Goal: Information Seeking & Learning: Learn about a topic

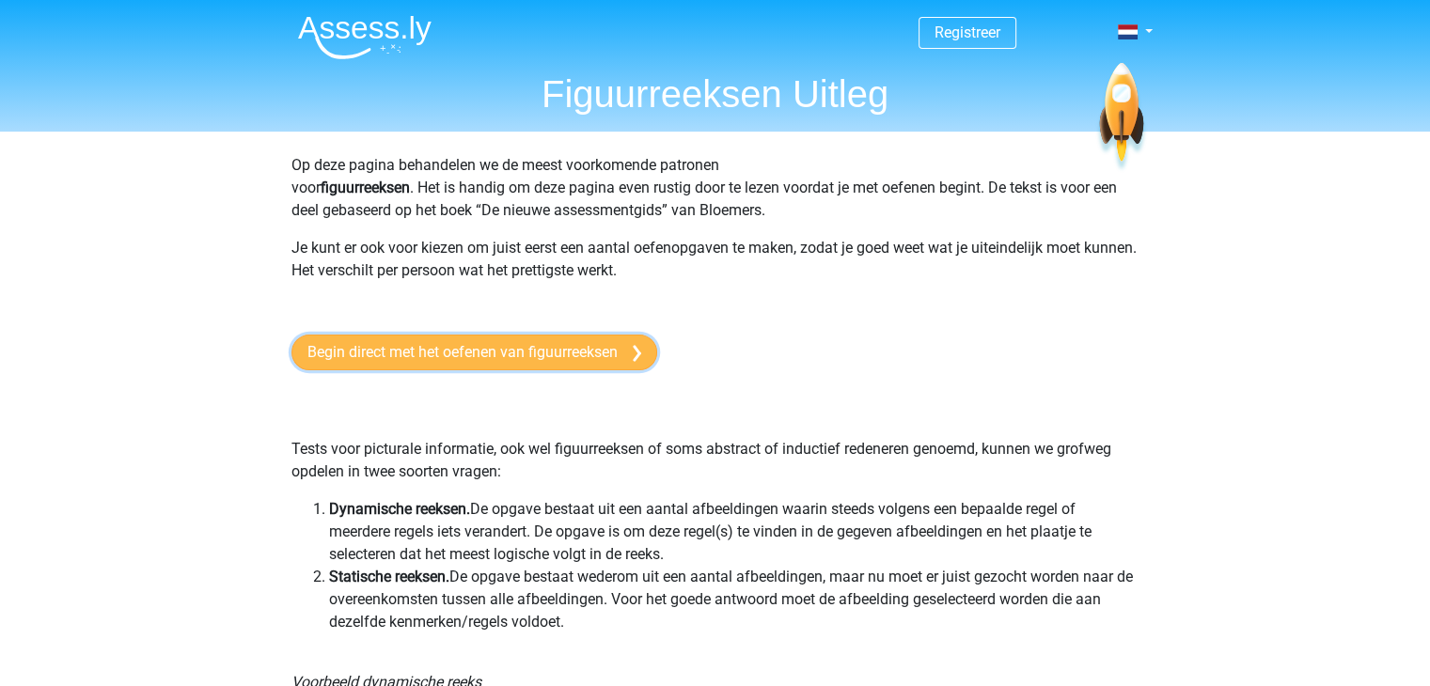
click at [526, 344] on link "Begin direct met het oefenen van figuurreeksen" at bounding box center [475, 353] width 366 height 36
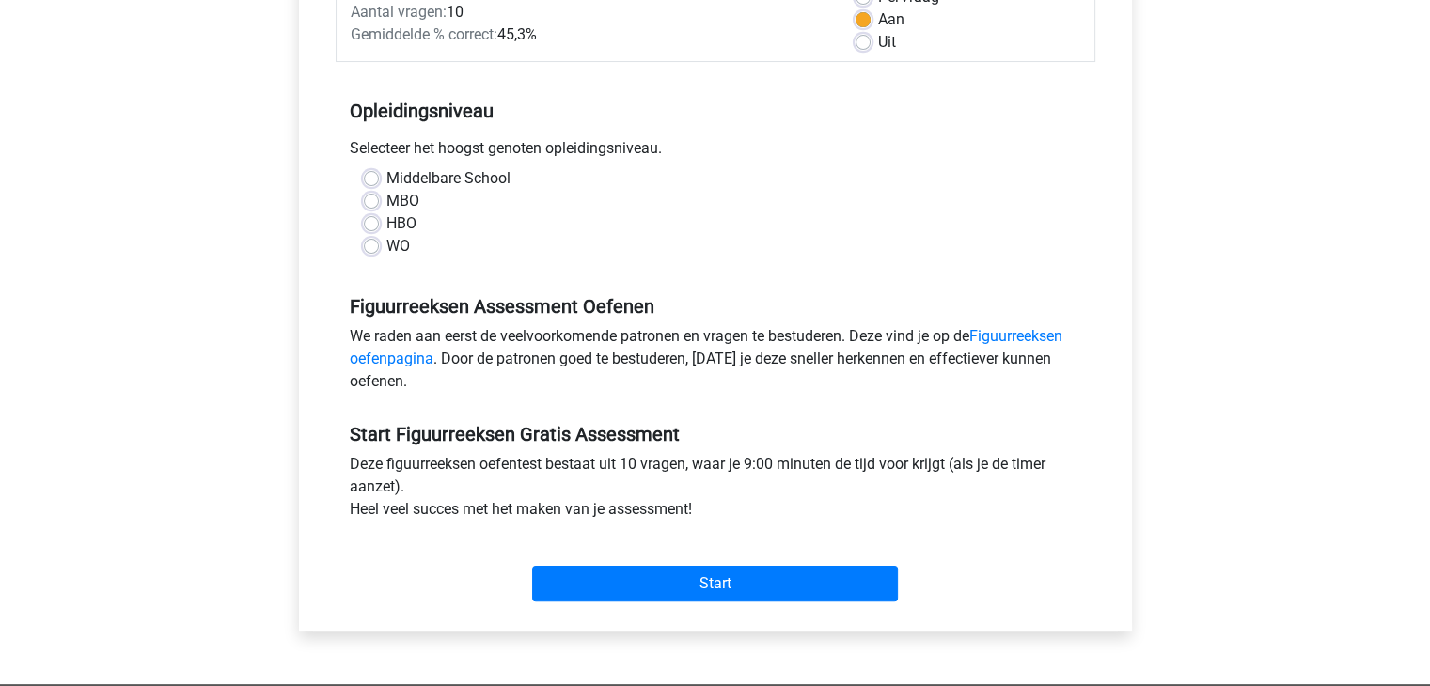
scroll to position [305, 0]
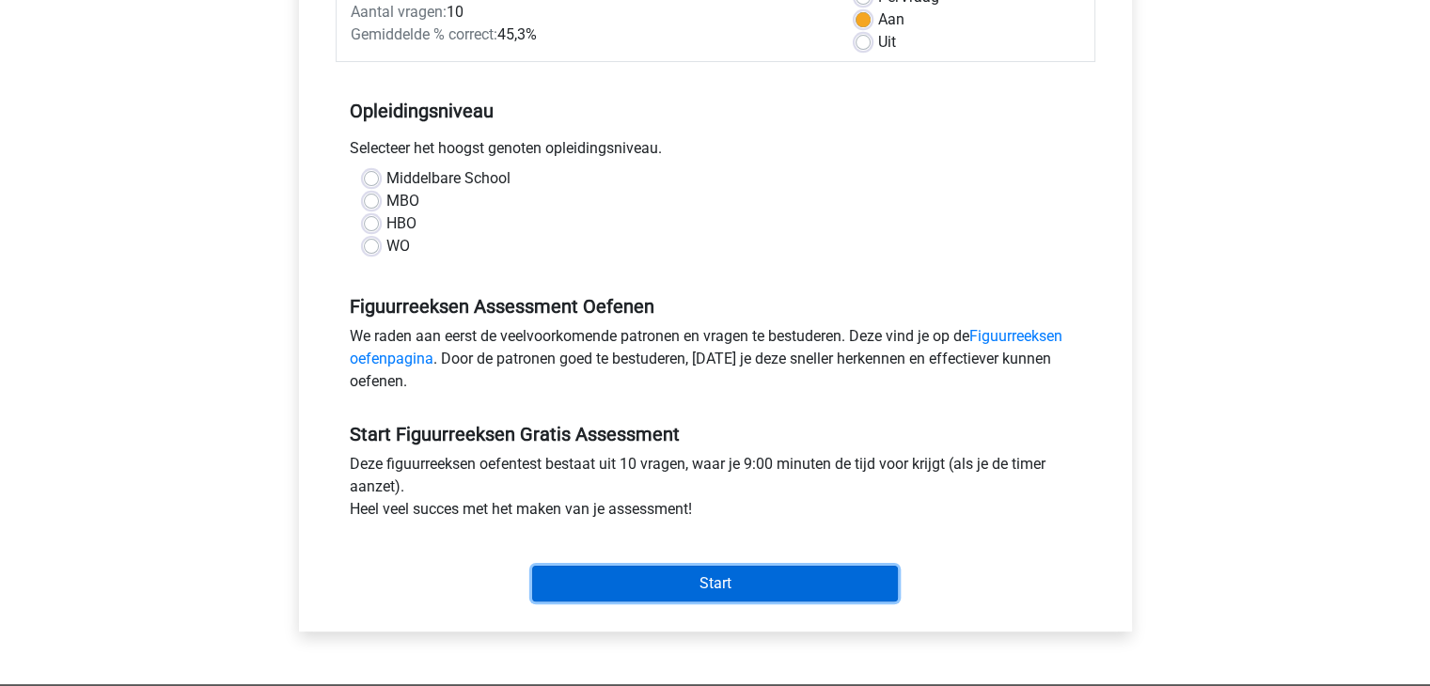
click at [730, 578] on input "Start" at bounding box center [715, 584] width 366 height 36
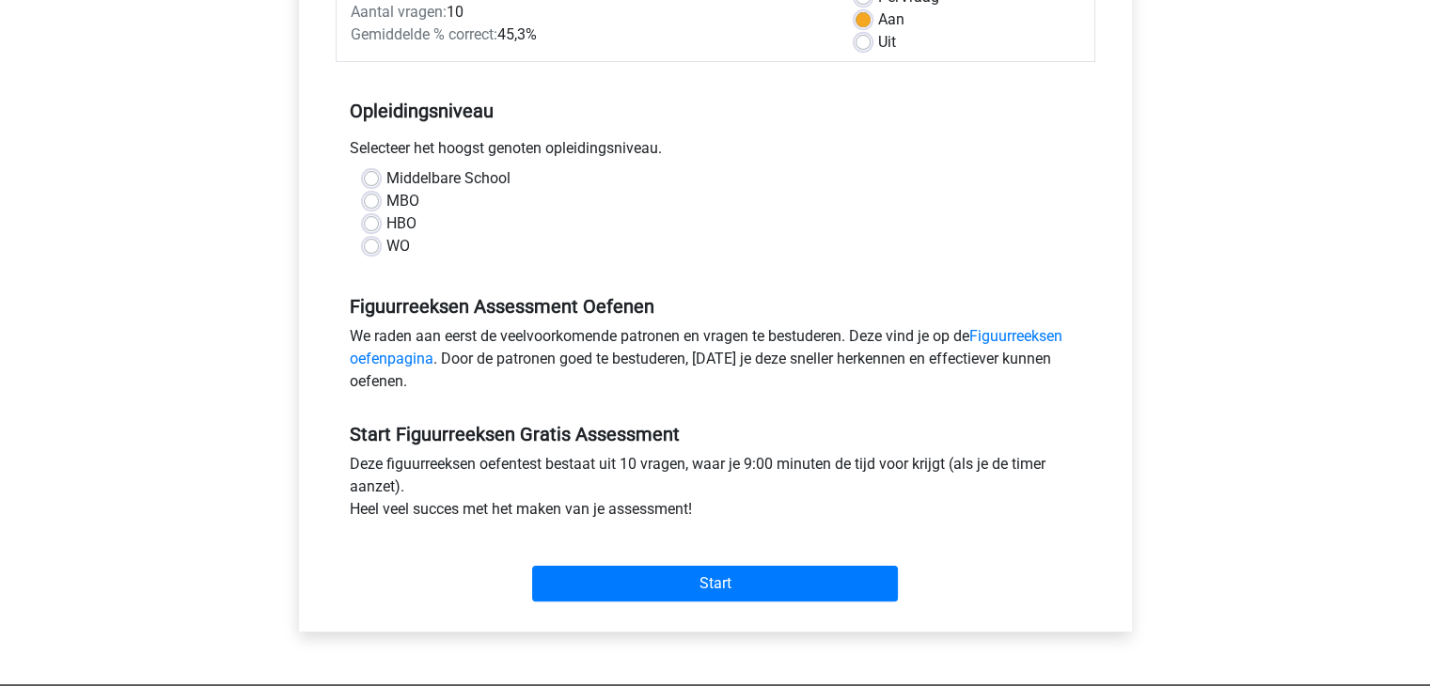
click at [386, 244] on label "WO" at bounding box center [398, 246] width 24 height 23
click at [369, 244] on input "WO" at bounding box center [371, 244] width 15 height 19
radio input "true"
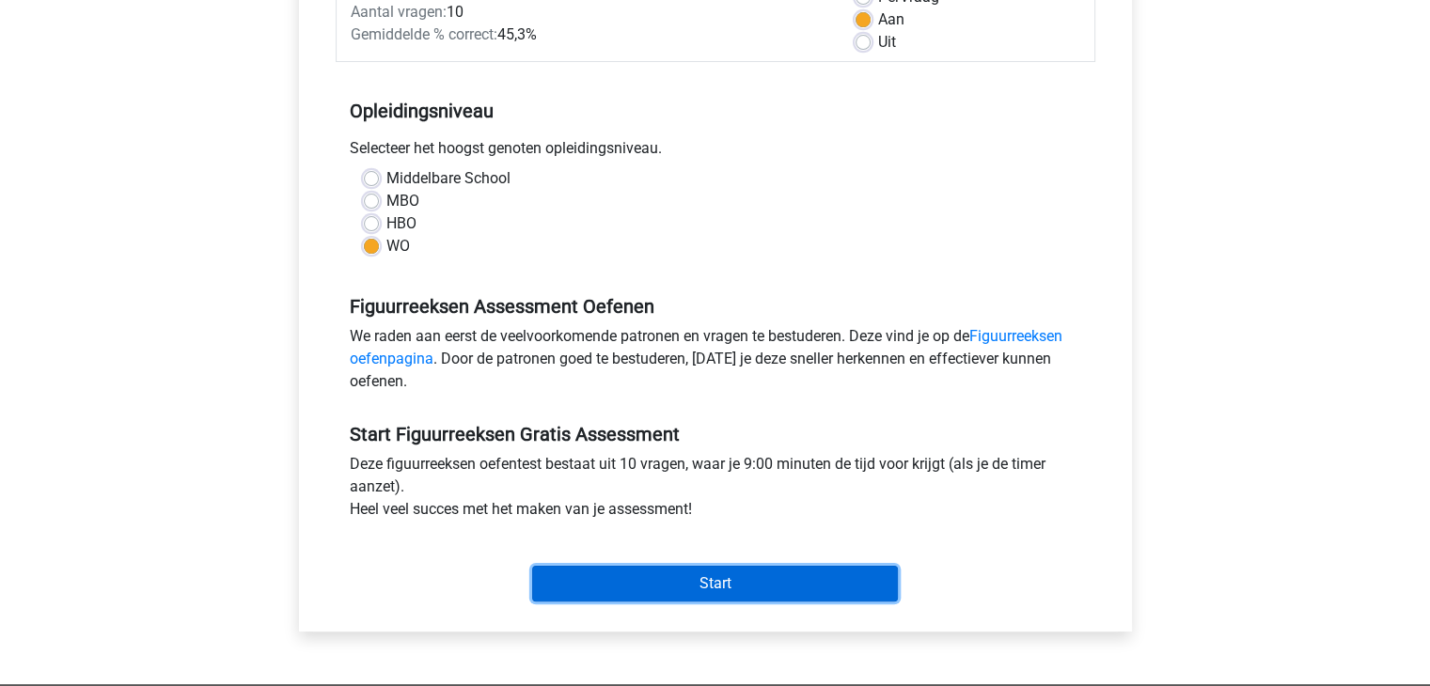
click at [667, 580] on input "Start" at bounding box center [715, 584] width 366 height 36
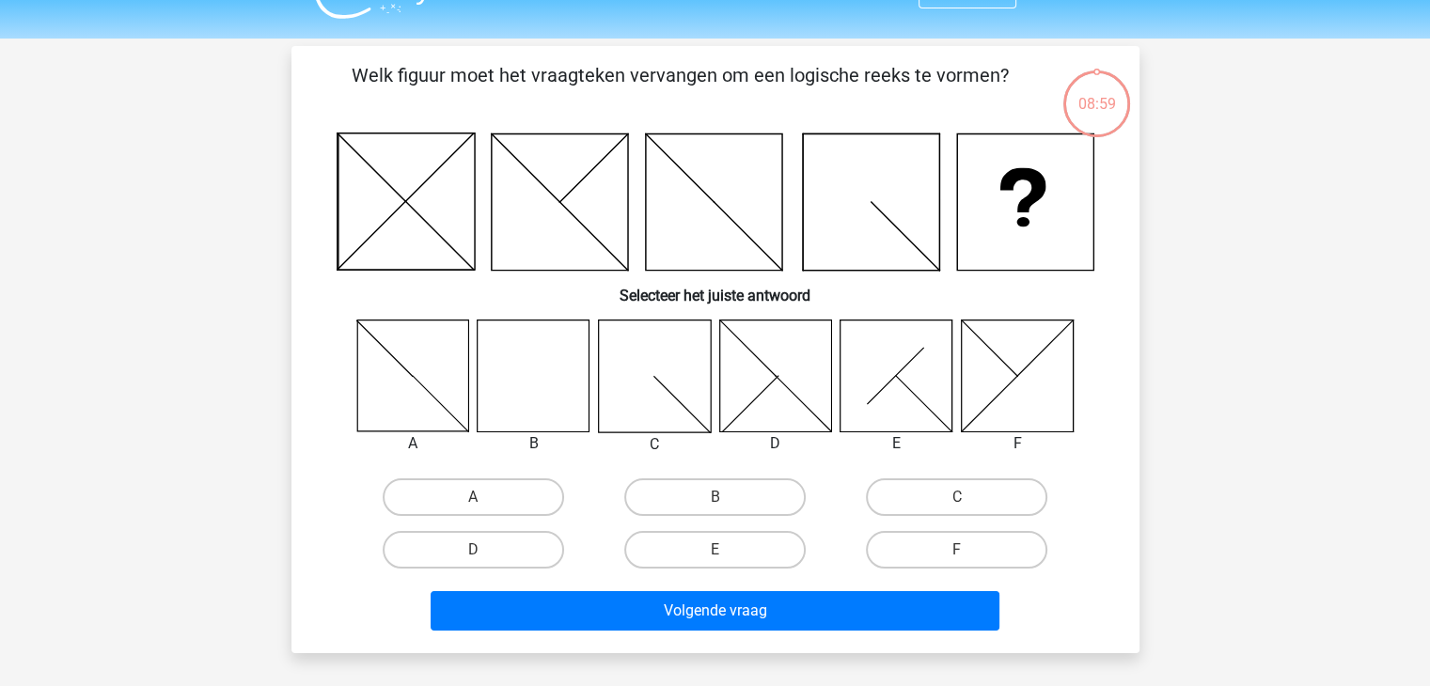
scroll to position [41, 0]
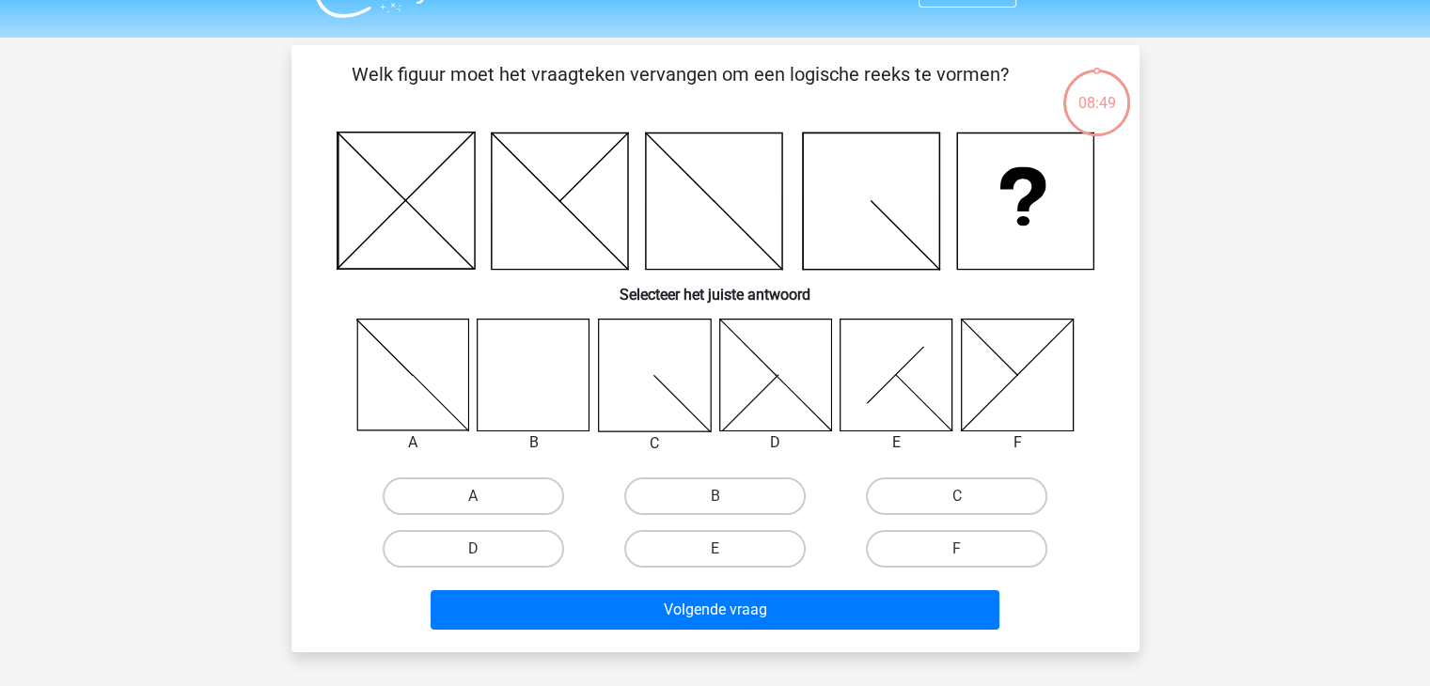
click at [539, 371] on icon at bounding box center [534, 375] width 112 height 112
click at [674, 508] on label "B" at bounding box center [714, 497] width 181 height 38
click at [715, 508] on input "B" at bounding box center [721, 503] width 12 height 12
radio input "true"
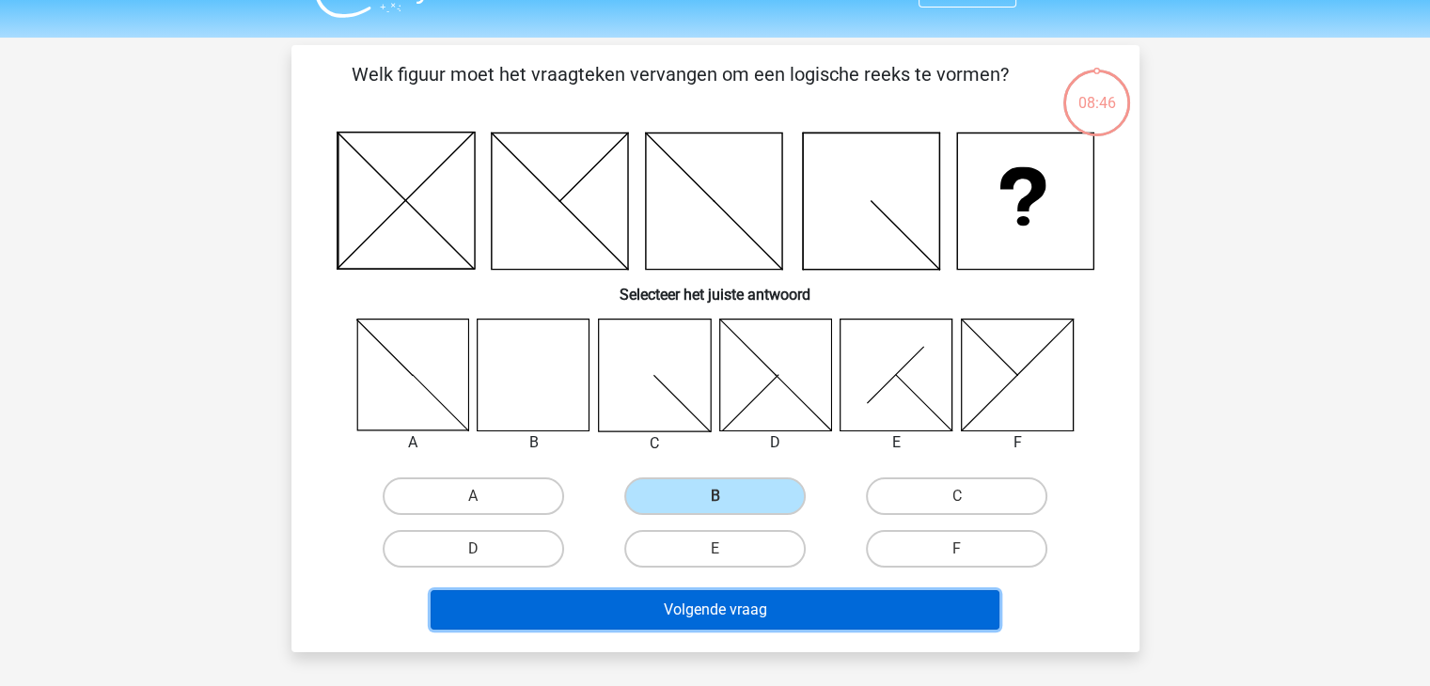
click at [696, 618] on button "Volgende vraag" at bounding box center [715, 610] width 569 height 39
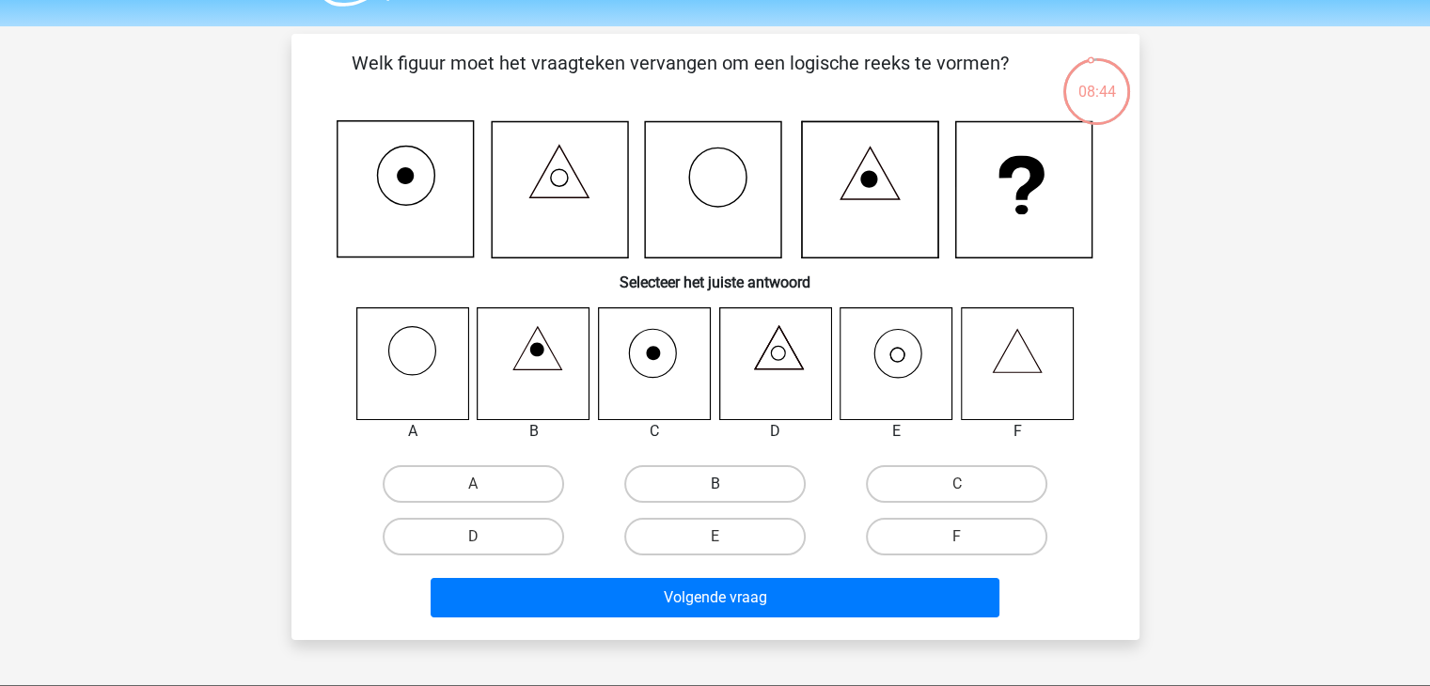
scroll to position [47, 0]
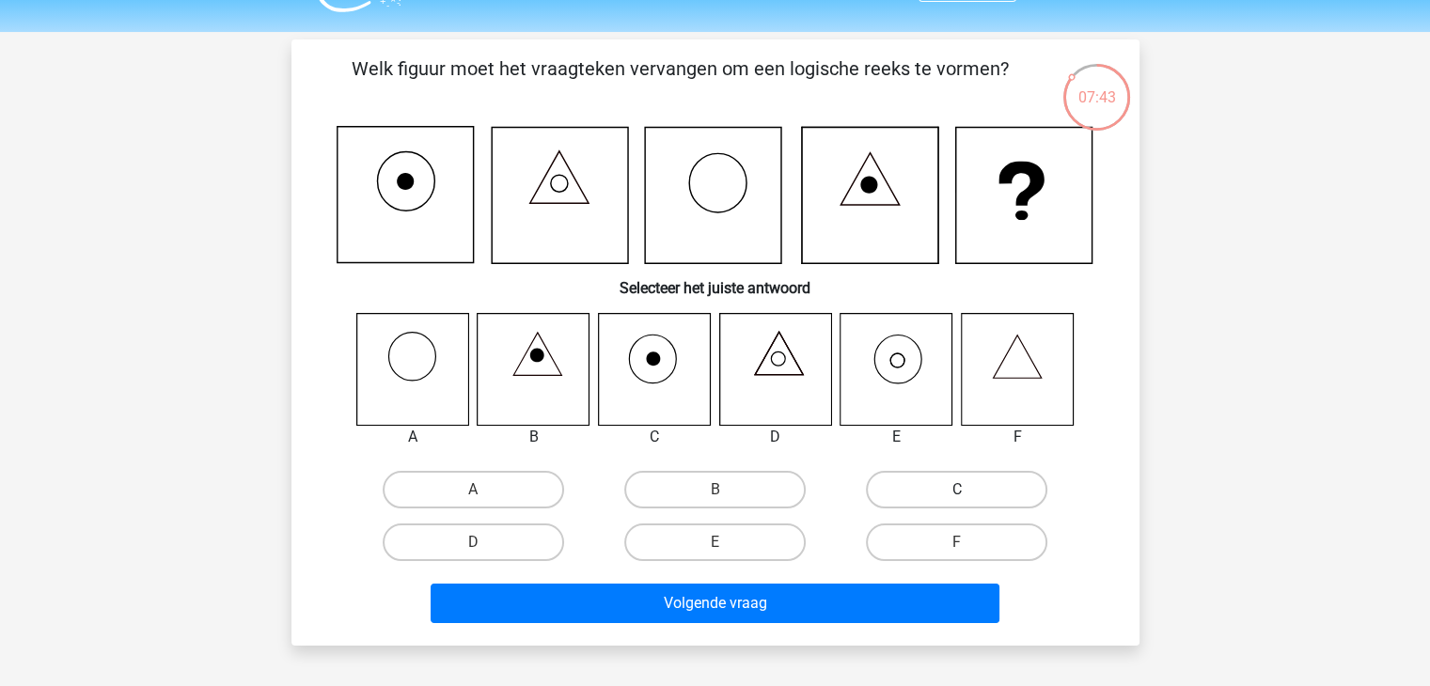
click at [954, 488] on label "C" at bounding box center [956, 490] width 181 height 38
click at [957, 490] on input "C" at bounding box center [963, 496] width 12 height 12
radio input "true"
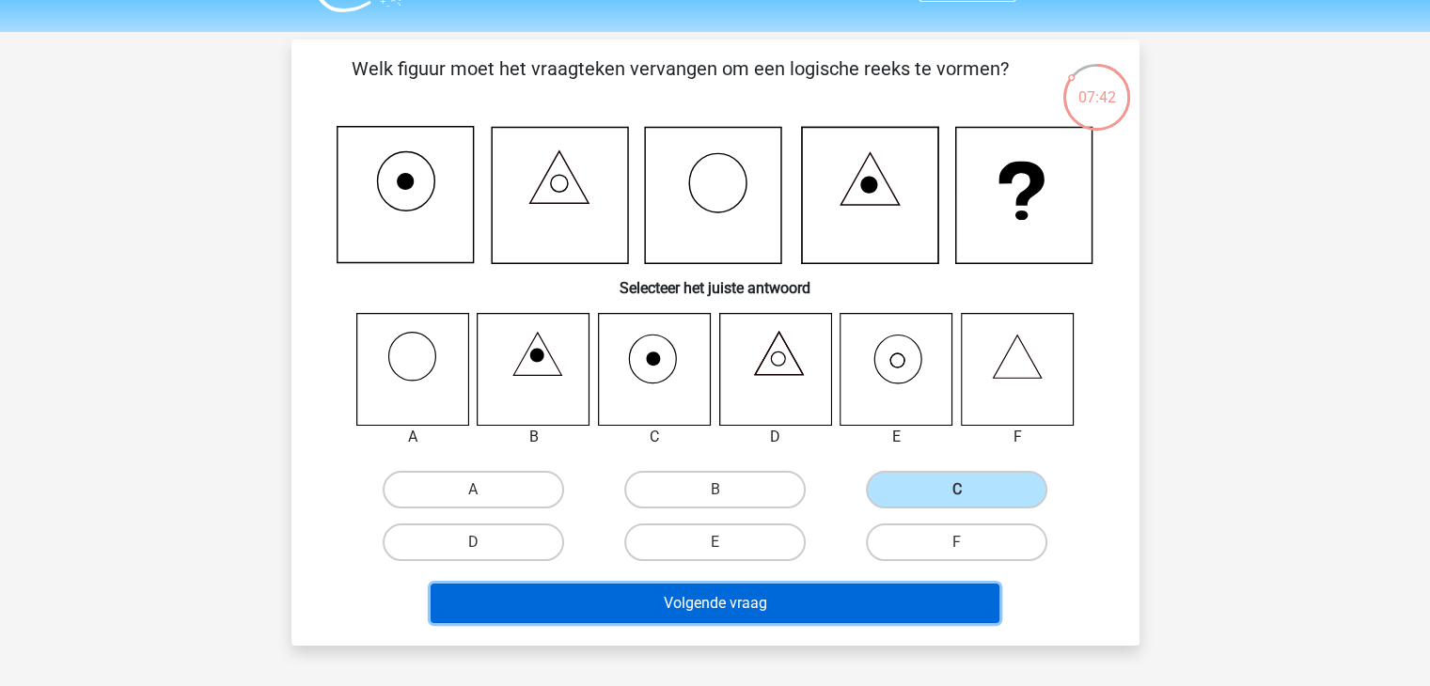
click at [887, 603] on button "Volgende vraag" at bounding box center [715, 603] width 569 height 39
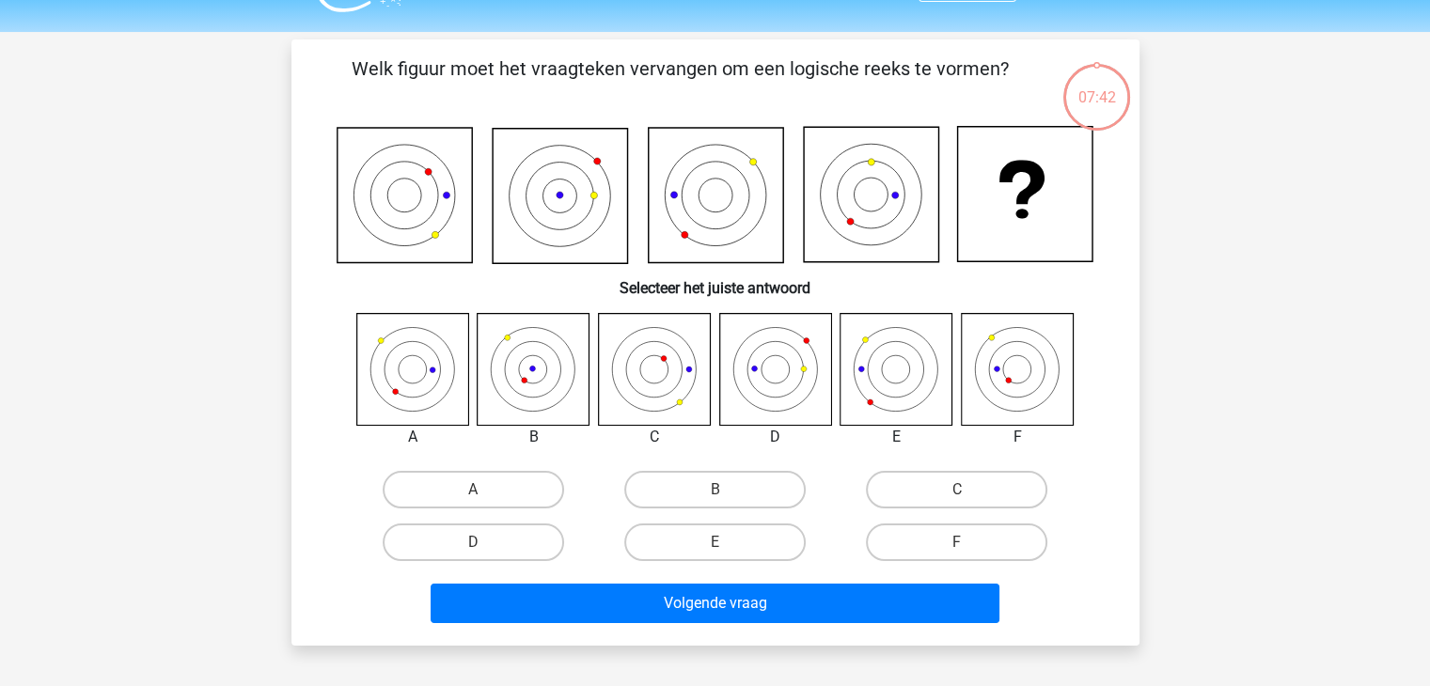
scroll to position [87, 0]
